Goal: Task Accomplishment & Management: Complete application form

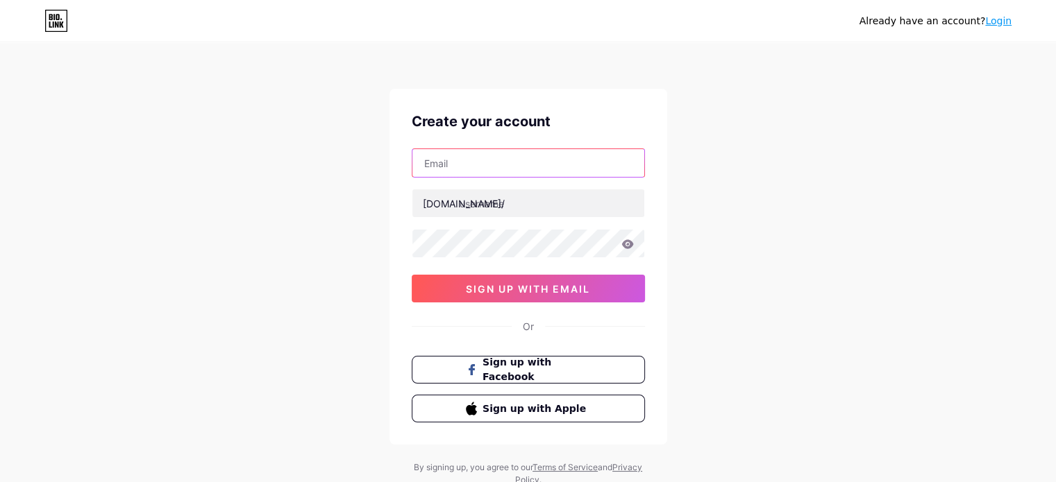
click at [512, 161] on input "text" at bounding box center [528, 163] width 232 height 28
type input "[EMAIL_ADDRESS][DOMAIN_NAME]"
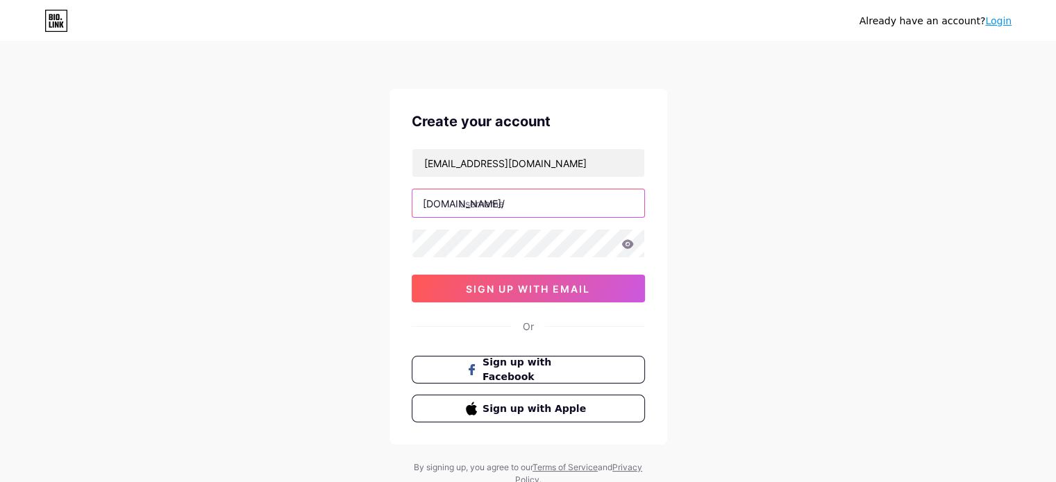
click at [487, 207] on input "text" at bounding box center [528, 204] width 232 height 28
type input "jasminplay"
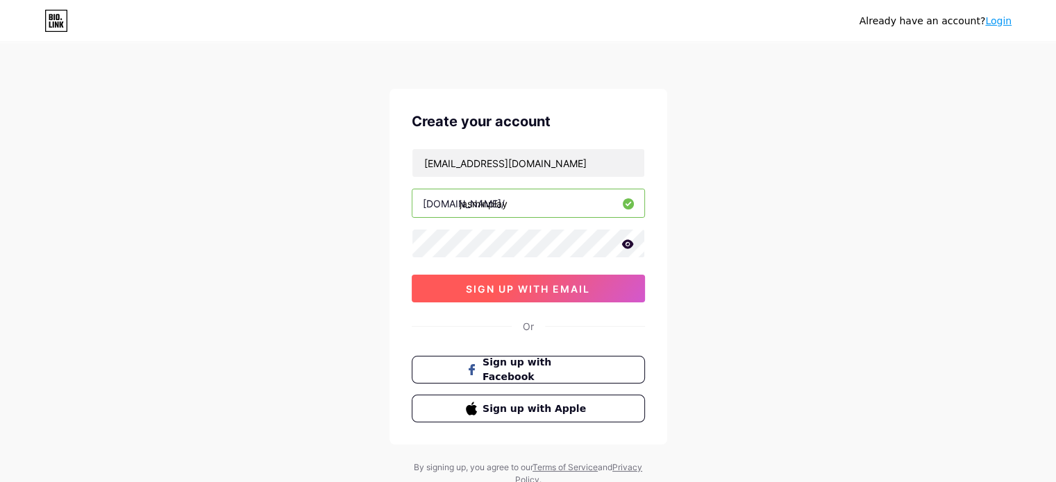
click at [514, 287] on span "sign up with email" at bounding box center [528, 289] width 124 height 12
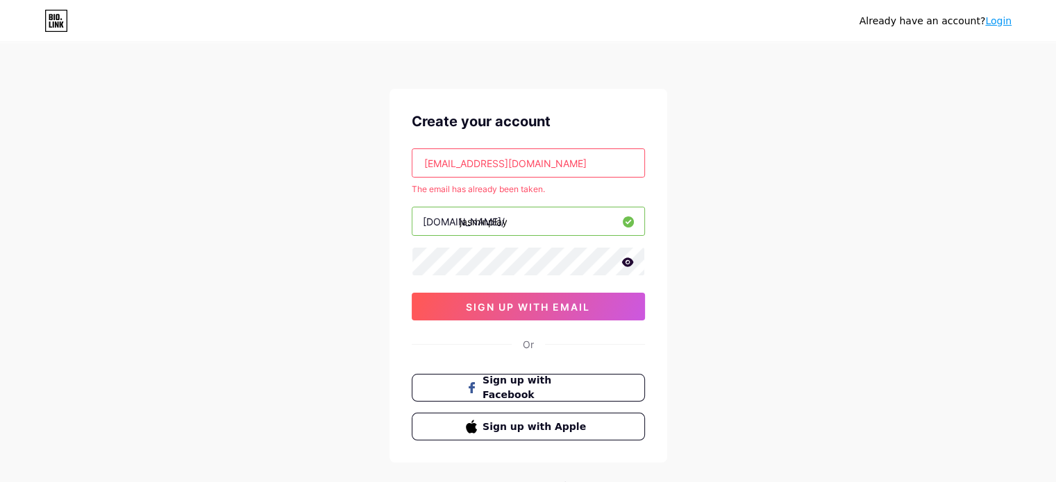
drag, startPoint x: 525, startPoint y: 162, endPoint x: 396, endPoint y: 162, distance: 128.4
click at [396, 162] on div "Create your account [EMAIL_ADDRESS][DOMAIN_NAME] The email has already been tak…" at bounding box center [528, 276] width 278 height 374
click at [994, 18] on link "Login" at bounding box center [998, 20] width 26 height 11
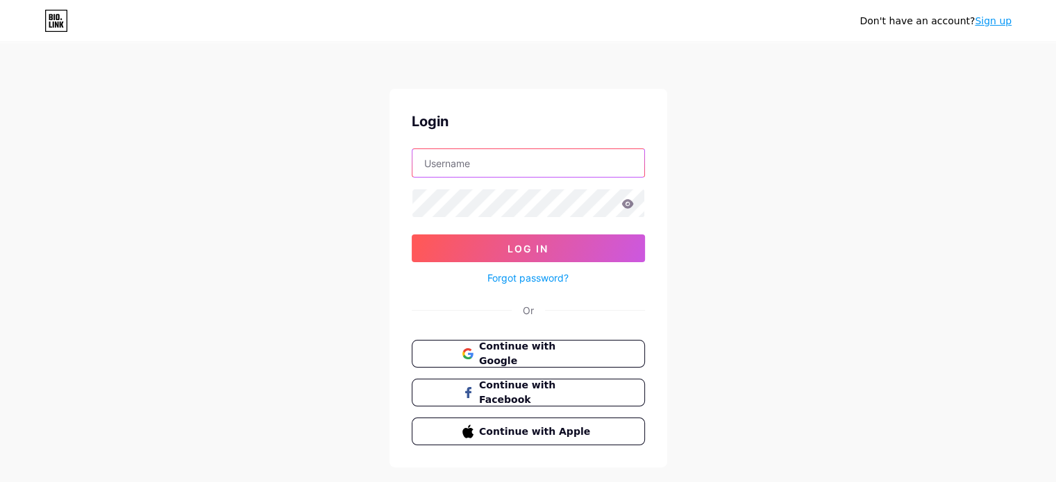
click at [471, 167] on input "text" at bounding box center [528, 163] width 232 height 28
paste input "[EMAIL_ADDRESS][DOMAIN_NAME]"
type input "[EMAIL_ADDRESS][DOMAIN_NAME]"
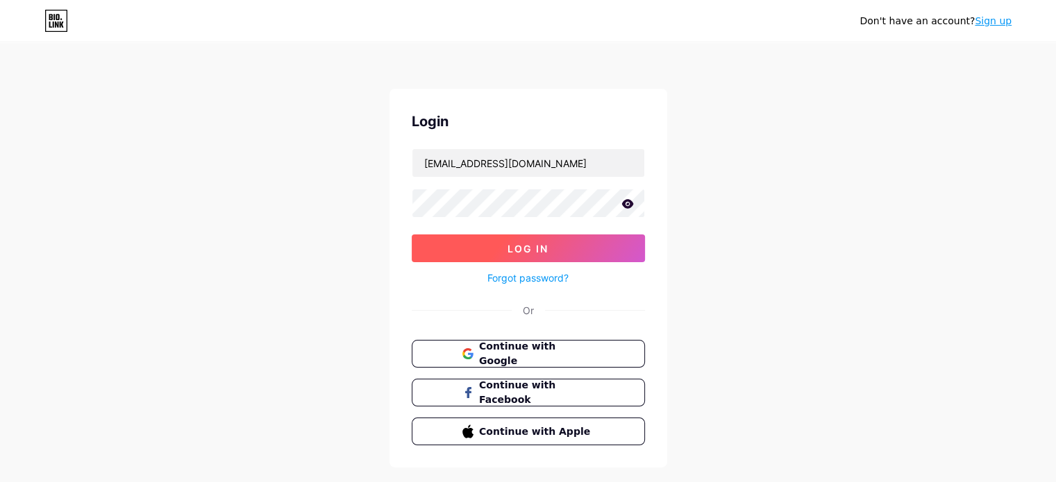
click at [470, 252] on button "Log In" at bounding box center [528, 249] width 233 height 28
